Goal: Check status: Check status

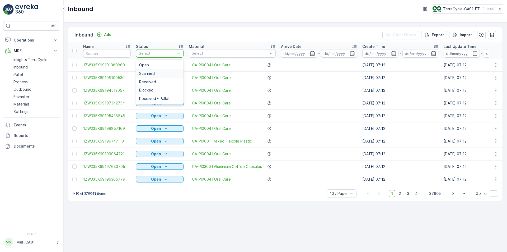
click at [154, 73] on span "Scanned" at bounding box center [147, 73] width 16 height 4
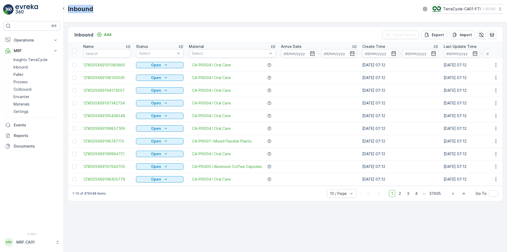
drag, startPoint x: 96, startPoint y: 10, endPoint x: 67, endPoint y: 7, distance: 29.2
click at [67, 7] on div "Inbound TerraCycle-CA01-FTI ( -05:00 )" at bounding box center [286, 11] width 444 height 22
click at [105, 13] on div "Inbound TerraCycle-CA01-FTI ( -05:00 )" at bounding box center [285, 9] width 435 height 10
drag, startPoint x: 101, startPoint y: 8, endPoint x: 67, endPoint y: 10, distance: 34.7
click at [67, 10] on div "Inbound TerraCycle-CA01-FTI ( -05:00 )" at bounding box center [286, 11] width 444 height 22
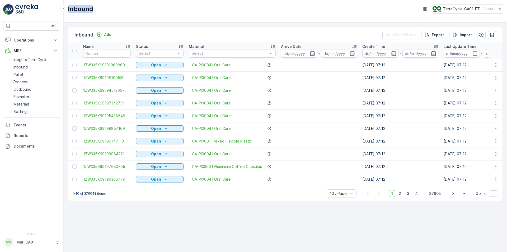
click at [111, 11] on div "Inbound TerraCycle-CA01-FTI ( -05:00 )" at bounding box center [285, 9] width 435 height 10
drag, startPoint x: 106, startPoint y: 11, endPoint x: 68, endPoint y: 10, distance: 37.5
click at [68, 10] on div "Inbound TerraCycle-CA01-FTI ( -05:00 )" at bounding box center [285, 9] width 435 height 10
click at [110, 9] on div "Inbound TerraCycle-CA01-FTI ( -05:00 )" at bounding box center [285, 9] width 435 height 10
click at [105, 8] on div "Inbound TerraCycle-CA01-FTI ( -05:00 )" at bounding box center [285, 9] width 435 height 10
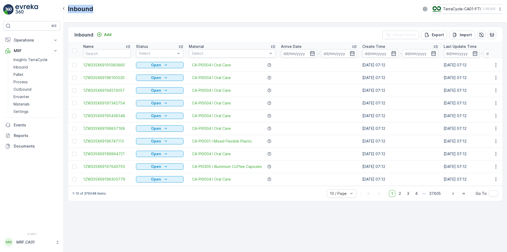
click at [101, 9] on div "Inbound TerraCycle-CA01-FTI ( -05:00 )" at bounding box center [285, 9] width 435 height 10
click at [95, 9] on div "Inbound TerraCycle-CA01-FTI ( -05:00 )" at bounding box center [285, 9] width 435 height 10
drag, startPoint x: 95, startPoint y: 9, endPoint x: 68, endPoint y: 11, distance: 27.0
click at [68, 11] on div "Inbound TerraCycle-CA01-FTI ( -05:00 )" at bounding box center [286, 11] width 444 height 22
click at [165, 7] on div "Inbound TerraCycle-CA01-FTI ( -05:00 )" at bounding box center [285, 9] width 435 height 10
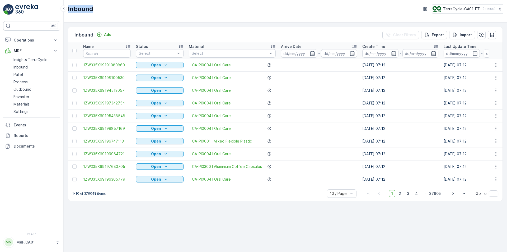
drag, startPoint x: 144, startPoint y: 9, endPoint x: 68, endPoint y: 5, distance: 76.2
click at [68, 5] on div "Inbound TerraCycle-CA01-FTI ( -05:00 )" at bounding box center [286, 11] width 444 height 22
click at [112, 10] on div "Inbound TerraCycle-CA01-FTI ( -05:00 )" at bounding box center [285, 9] width 435 height 10
drag, startPoint x: 112, startPoint y: 10, endPoint x: 66, endPoint y: 13, distance: 45.8
click at [66, 13] on div "Inbound TerraCycle-CA01-FTI ( -05:00 )" at bounding box center [286, 11] width 444 height 22
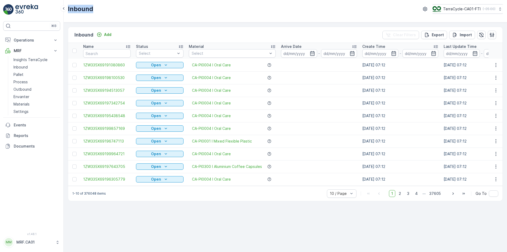
click at [100, 6] on div "Inbound TerraCycle-CA01-FTI ( -05:00 )" at bounding box center [285, 9] width 435 height 10
drag, startPoint x: 99, startPoint y: 10, endPoint x: 69, endPoint y: 8, distance: 30.2
click at [69, 8] on div "Inbound TerraCycle-CA01-FTI ( -05:00 )" at bounding box center [285, 9] width 435 height 10
click at [97, 9] on div "Inbound TerraCycle-CA01-FTI ( -05:00 )" at bounding box center [285, 9] width 435 height 10
drag, startPoint x: 97, startPoint y: 9, endPoint x: 71, endPoint y: 9, distance: 25.9
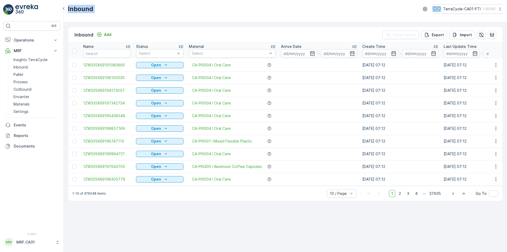
click at [71, 9] on div "Inbound TerraCycle-CA01-FTI ( -05:00 )" at bounding box center [285, 9] width 435 height 10
click at [108, 8] on div "Inbound TerraCycle-CA01-FTI ( -05:00 )" at bounding box center [285, 9] width 435 height 10
drag, startPoint x: 104, startPoint y: 9, endPoint x: 68, endPoint y: 9, distance: 35.9
click at [68, 9] on div "Inbound TerraCycle-CA01-FTI ( -05:00 )" at bounding box center [286, 11] width 444 height 22
click at [96, 11] on div "Inbound TerraCycle-CA01-FTI ( -05:00 )" at bounding box center [285, 9] width 435 height 10
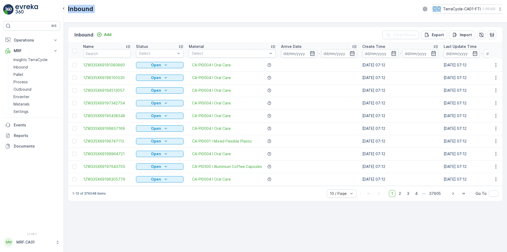
drag, startPoint x: 96, startPoint y: 11, endPoint x: 71, endPoint y: 10, distance: 24.8
click at [71, 10] on div "Inbound TerraCycle-CA01-FTI ( -05:00 )" at bounding box center [285, 9] width 435 height 10
click at [94, 8] on div "Inbound TerraCycle-CA01-FTI ( -05:00 )" at bounding box center [285, 9] width 435 height 10
drag, startPoint x: 94, startPoint y: 8, endPoint x: 76, endPoint y: 8, distance: 18.2
click at [76, 8] on div "Inbound TerraCycle-CA01-FTI ( -05:00 )" at bounding box center [285, 9] width 435 height 10
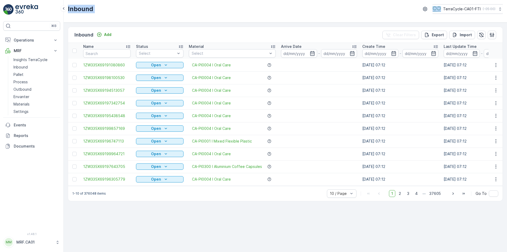
click at [100, 11] on div "Inbound TerraCycle-CA01-FTI ( -05:00 )" at bounding box center [285, 9] width 435 height 10
drag, startPoint x: 157, startPoint y: 30, endPoint x: 105, endPoint y: 8, distance: 56.5
click at [105, 8] on div "Inbound TerraCycle-CA01-FTI ( -05:00 ) Inbound Add Clear Filters Export Import …" at bounding box center [286, 126] width 444 height 252
click at [105, 8] on div "Inbound TerraCycle-CA01-FTI ( -05:00 )" at bounding box center [285, 9] width 435 height 10
click at [125, 10] on div "Inbound TerraCycle-CA01-FTI ( -05:00 )" at bounding box center [285, 9] width 435 height 10
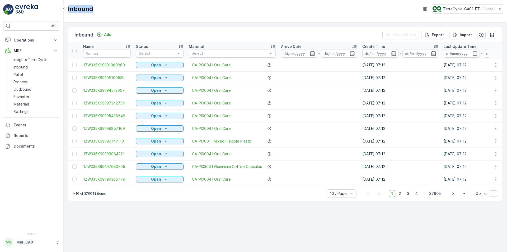
drag, startPoint x: 123, startPoint y: 10, endPoint x: 67, endPoint y: 12, distance: 55.8
click at [67, 12] on div "Inbound TerraCycle-CA01-FTI ( -05:00 )" at bounding box center [286, 11] width 444 height 22
click at [98, 5] on div "Inbound TerraCycle-CA01-FTI ( -05:00 )" at bounding box center [285, 9] width 435 height 10
drag, startPoint x: 103, startPoint y: 10, endPoint x: 66, endPoint y: 2, distance: 38.5
click at [66, 2] on div "Inbound TerraCycle-CA01-FTI ( -05:00 )" at bounding box center [286, 11] width 444 height 22
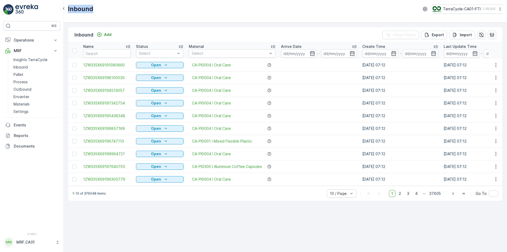
click at [106, 6] on div "Inbound TerraCycle-CA01-FTI ( -05:00 )" at bounding box center [285, 9] width 435 height 10
click at [252, 13] on div "Inbound TerraCycle-CA01-FTI ( -05:00 )" at bounding box center [285, 9] width 435 height 10
